Goal: Information Seeking & Learning: Learn about a topic

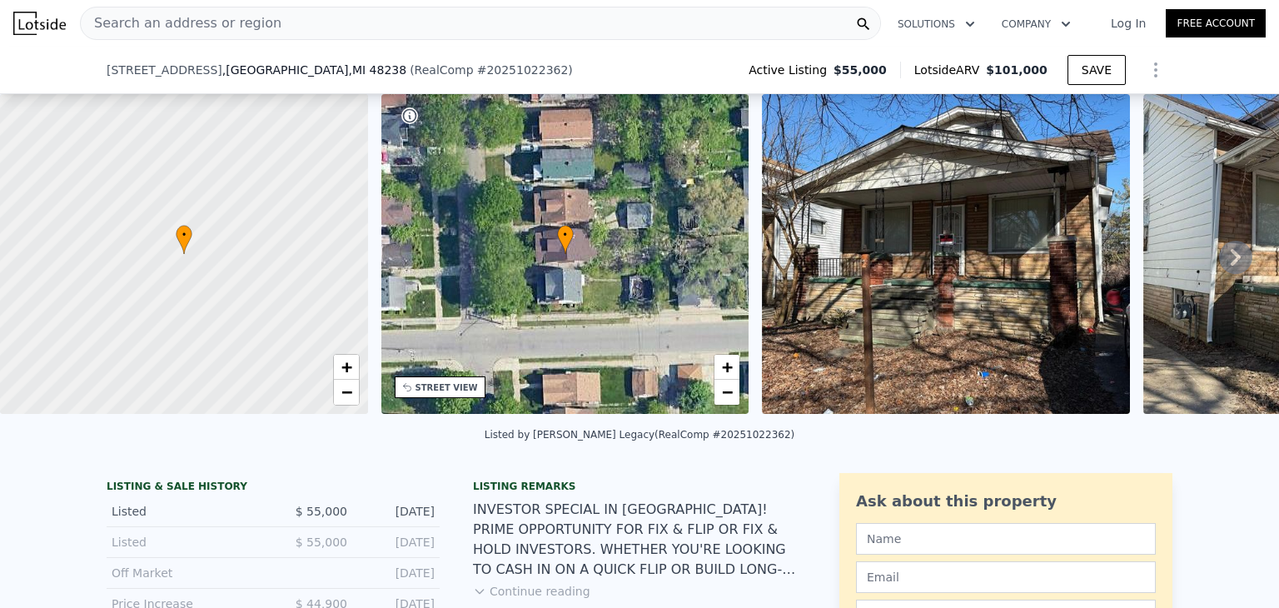
scroll to position [525, 0]
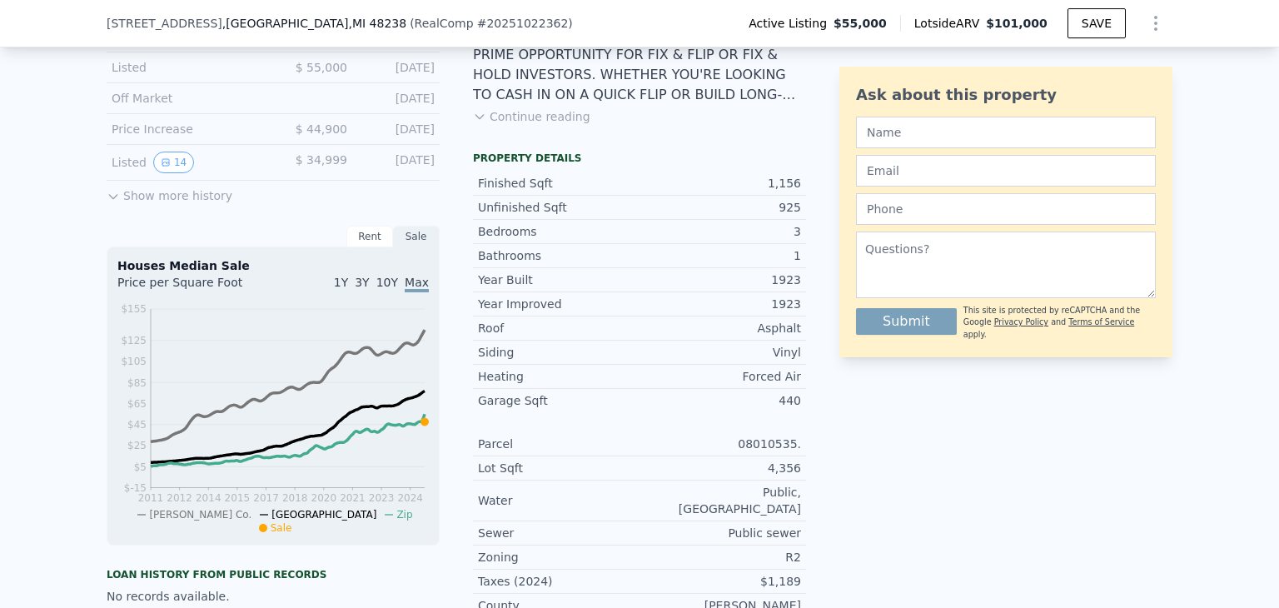
scroll to position [524, 0]
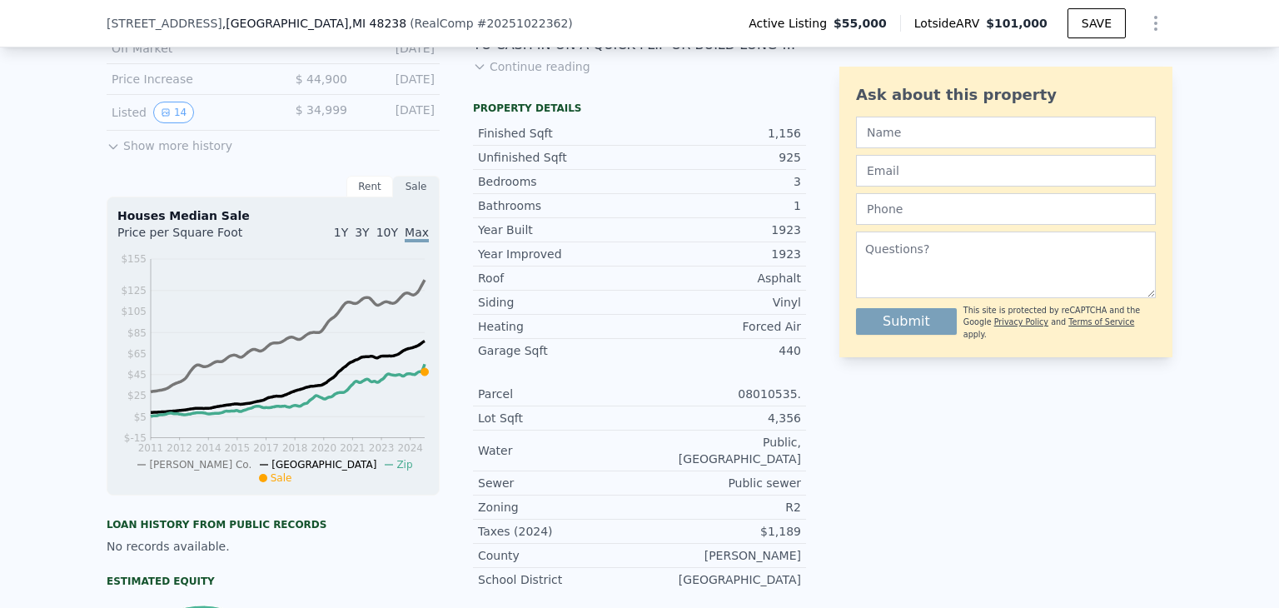
click at [1265, 103] on div "LISTING & SALE HISTORY Listed $ 55,000 Jul 29, 2025 Listed $ 55,000 Jul 29, 202…" at bounding box center [639, 388] width 1279 height 906
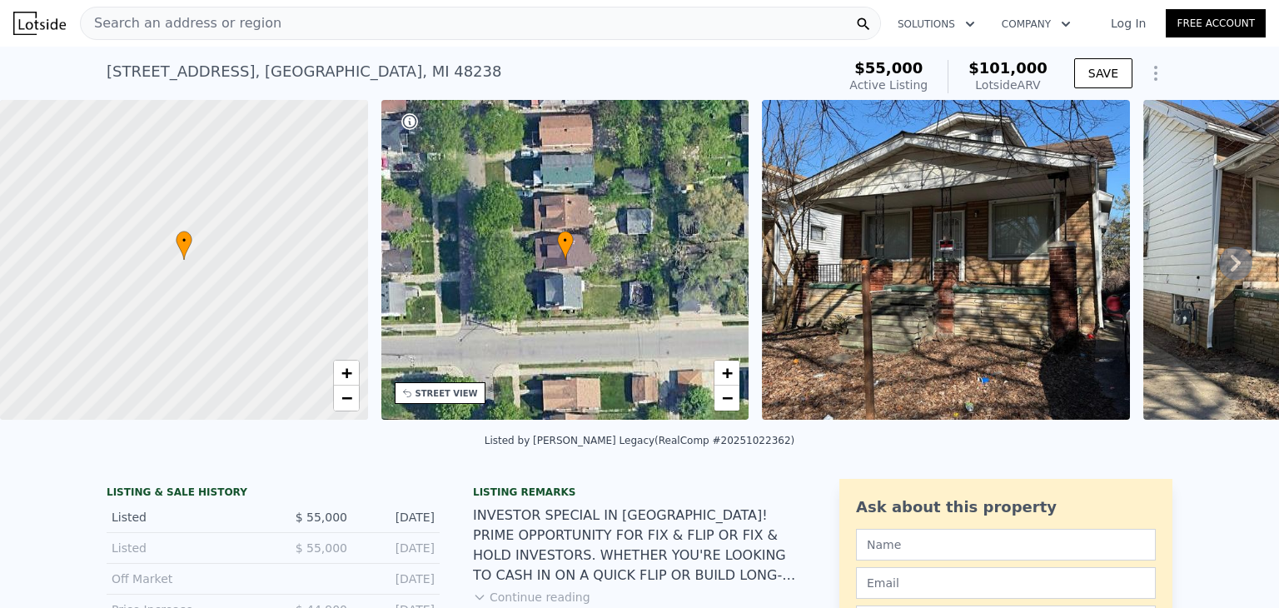
click at [277, 24] on div "Search an address or region" at bounding box center [480, 23] width 801 height 33
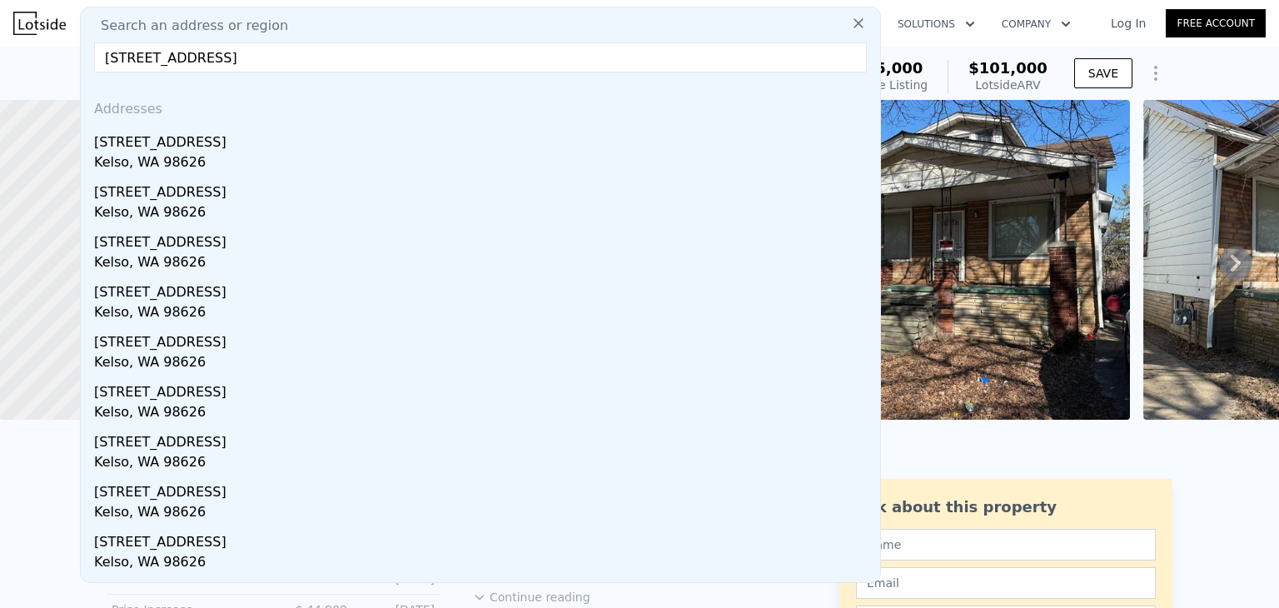
type input "618 N 3rd Ave, Kelso, WA 98626"
click at [231, 148] on div "618 N 3rd Ave Kelso, WA 98626" at bounding box center [483, 151] width 779 height 50
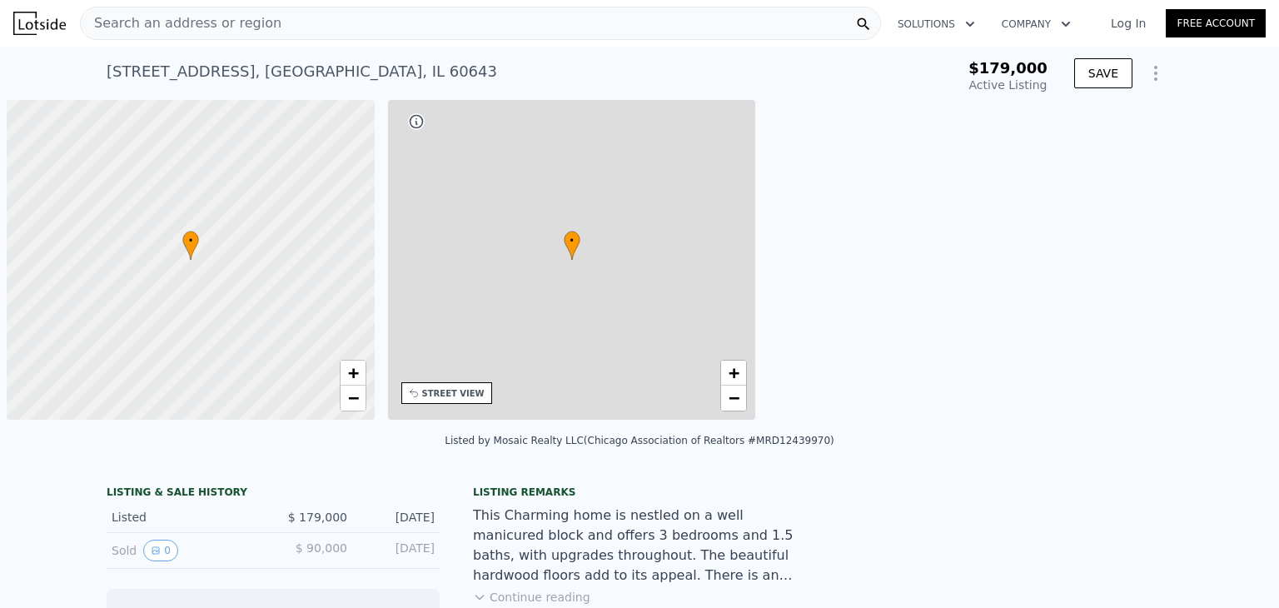
scroll to position [0, 7]
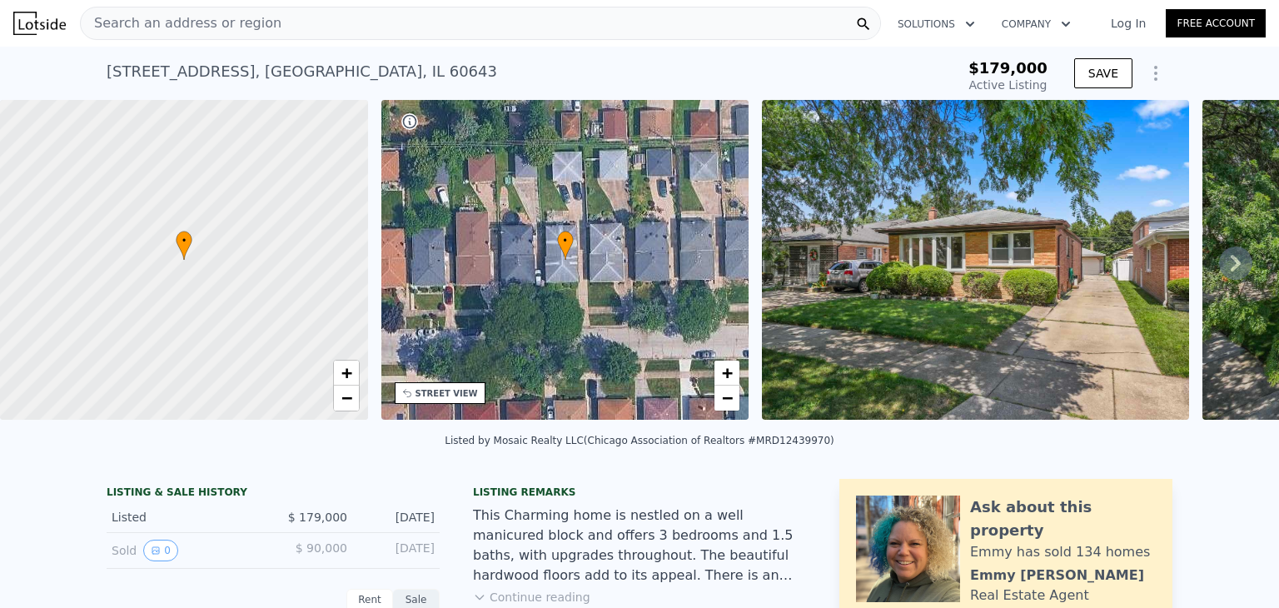
click at [309, 21] on div "Search an address or region" at bounding box center [480, 23] width 801 height 33
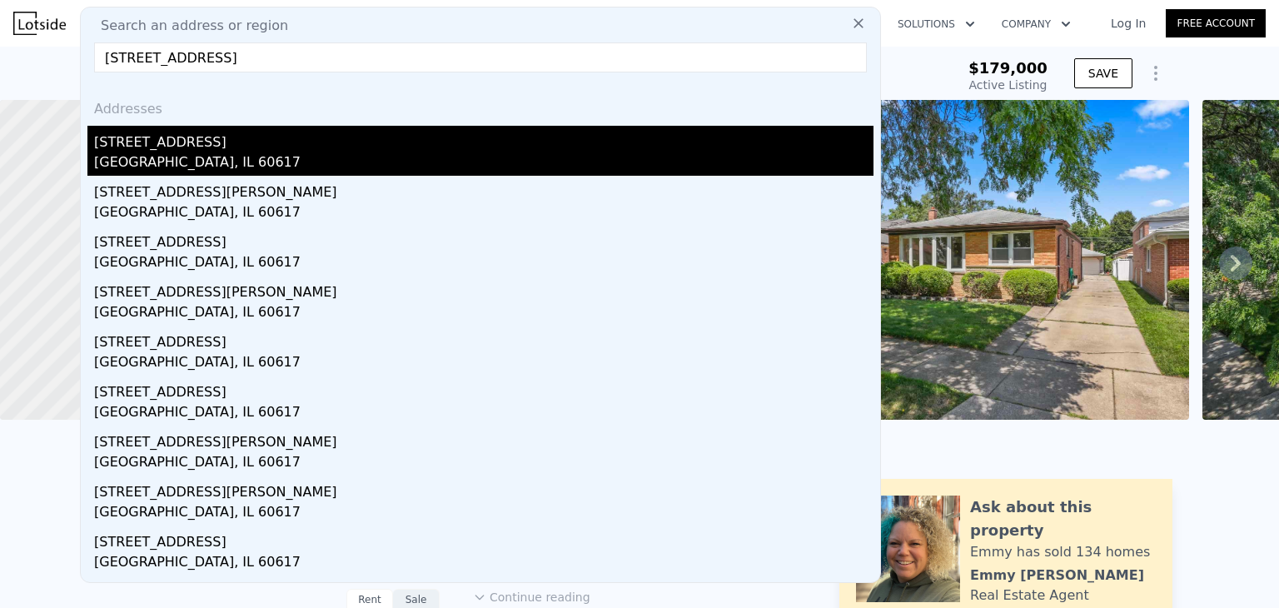
type input "[STREET_ADDRESS]"
click at [392, 137] on div "[STREET_ADDRESS]" at bounding box center [483, 139] width 779 height 27
click at [392, 137] on div "• + −" at bounding box center [565, 260] width 368 height 320
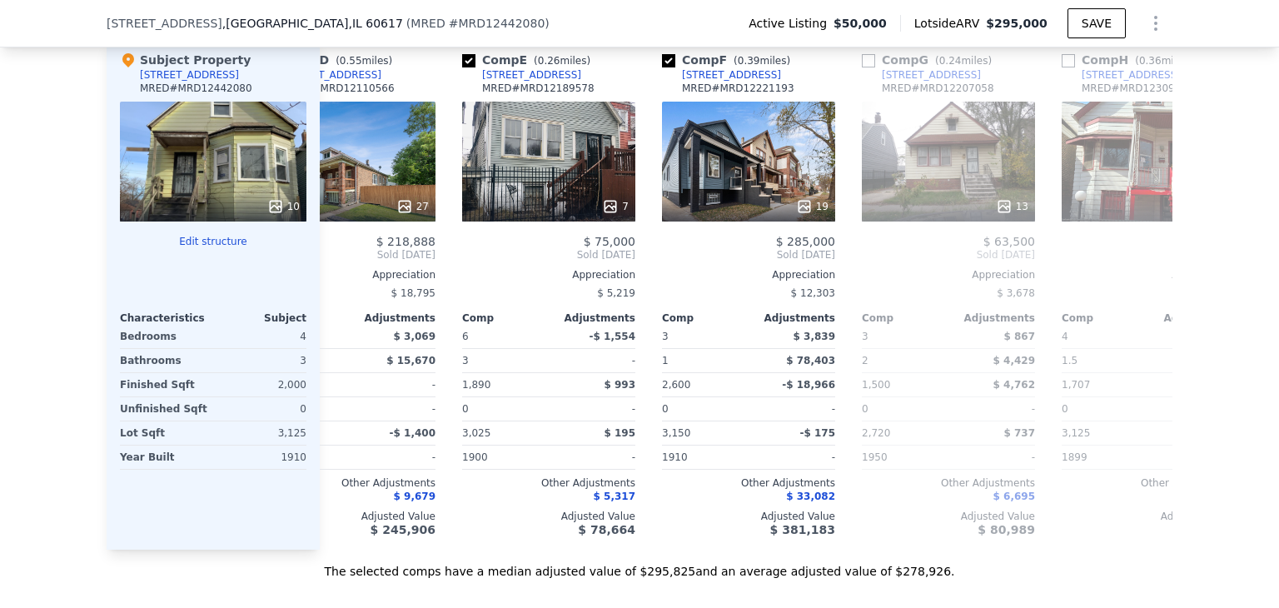
scroll to position [0, 688]
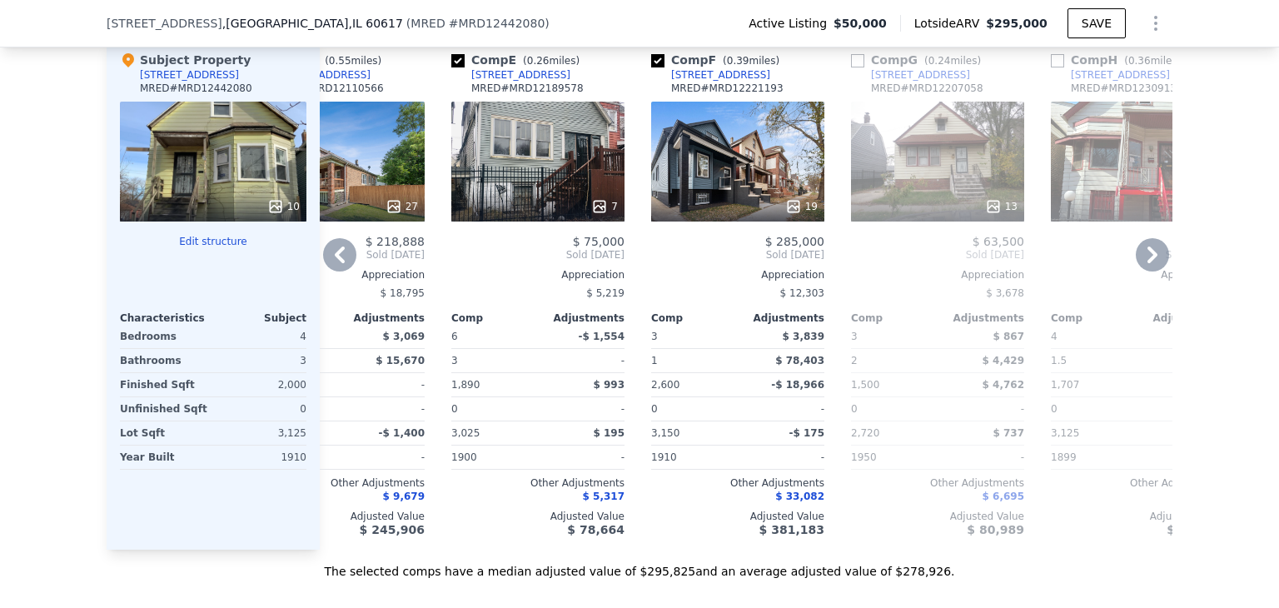
click at [1155, 271] on icon at bounding box center [1151, 254] width 33 height 33
click at [1155, 261] on span "Sold [DATE]" at bounding box center [1137, 254] width 173 height 13
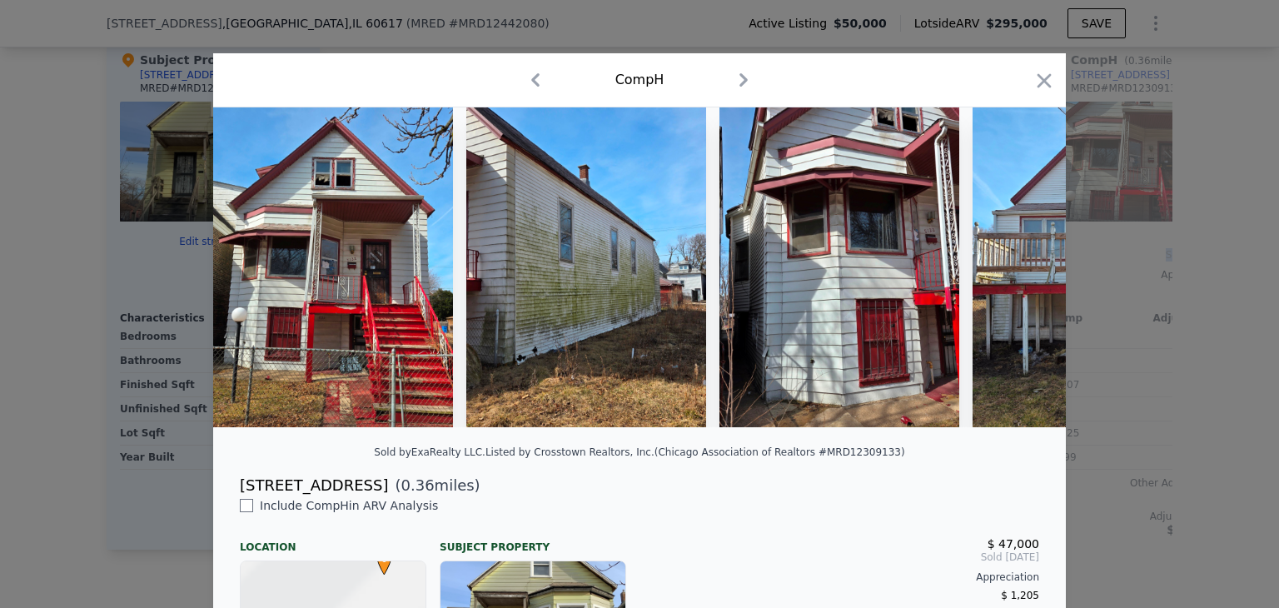
scroll to position [0, 1087]
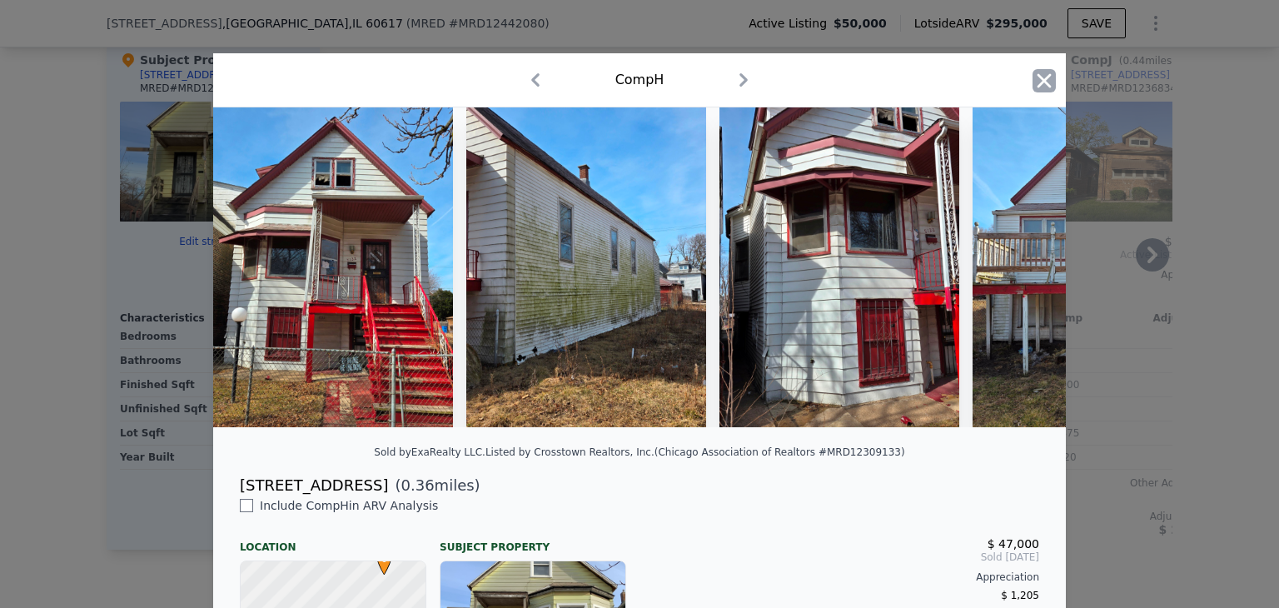
click at [1043, 69] on icon "button" at bounding box center [1043, 80] width 23 height 23
